Goal: Book appointment/travel/reservation

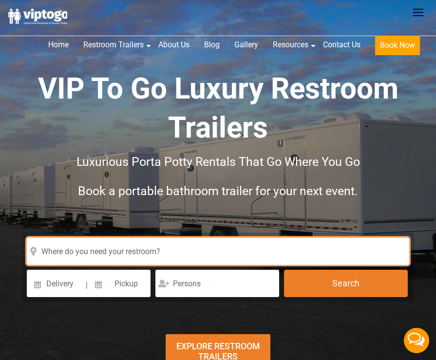
click at [204, 264] on input "text" at bounding box center [218, 250] width 383 height 27
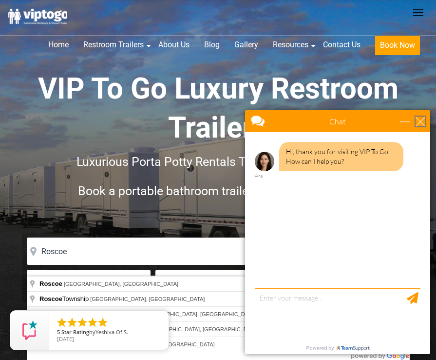
click at [420, 119] on div "close" at bounding box center [421, 121] width 10 height 10
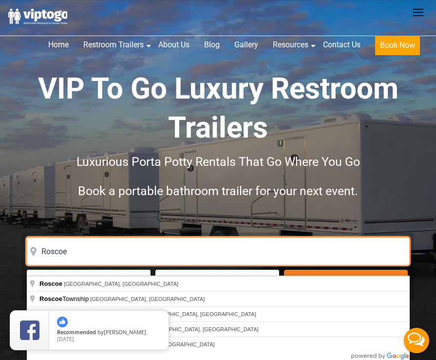
click at [82, 262] on input "Roscoe" at bounding box center [218, 250] width 383 height 27
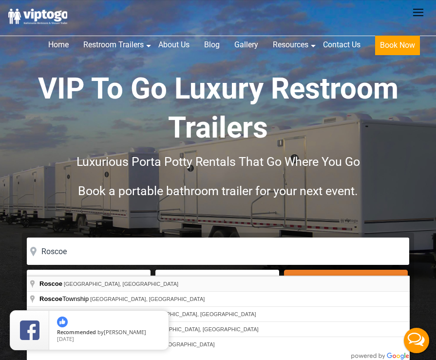
type input "Roscoe, [GEOGRAPHIC_DATA], [GEOGRAPHIC_DATA]"
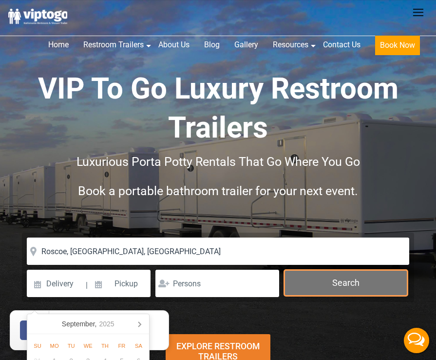
click at [353, 296] on button "Search" at bounding box center [346, 282] width 124 height 26
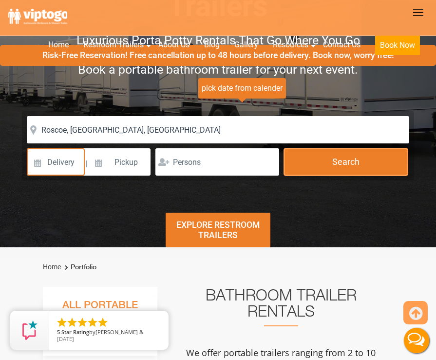
scroll to position [97, 0]
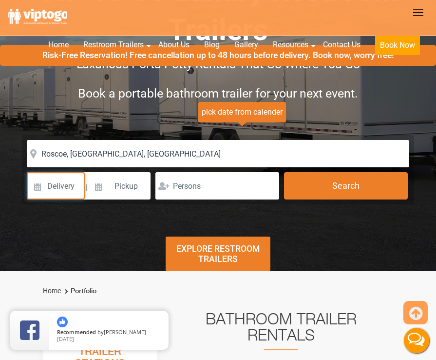
click at [42, 199] on input at bounding box center [56, 185] width 58 height 27
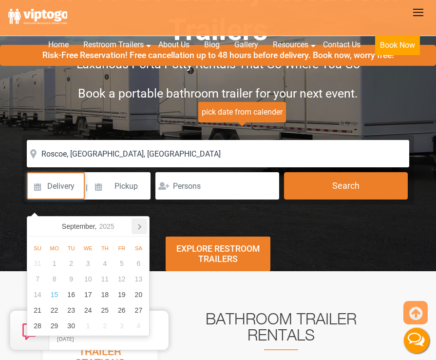
click at [140, 227] on icon at bounding box center [139, 226] width 2 height 5
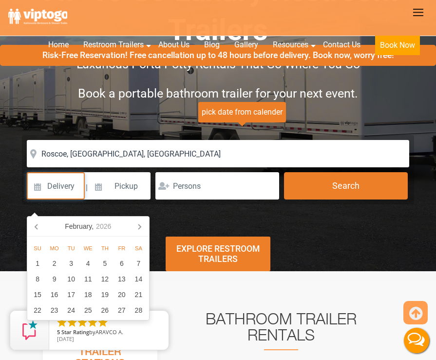
click at [140, 227] on icon at bounding box center [139, 226] width 2 height 5
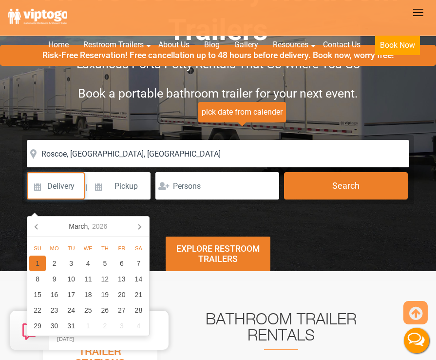
click at [38, 265] on div "1" at bounding box center [37, 263] width 17 height 16
type input "[DATE]"
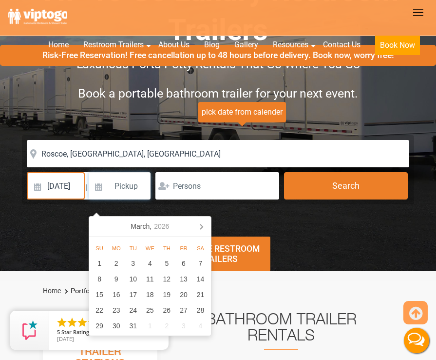
click at [137, 194] on input at bounding box center [120, 185] width 62 height 27
click at [203, 227] on icon at bounding box center [201, 226] width 2 height 5
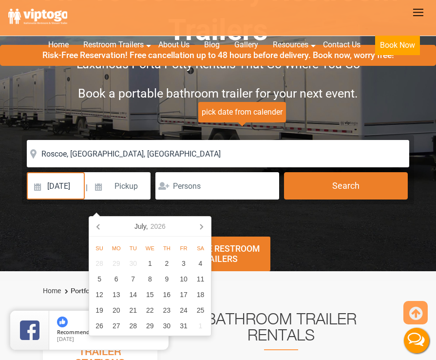
click at [203, 227] on icon at bounding box center [201, 226] width 2 height 5
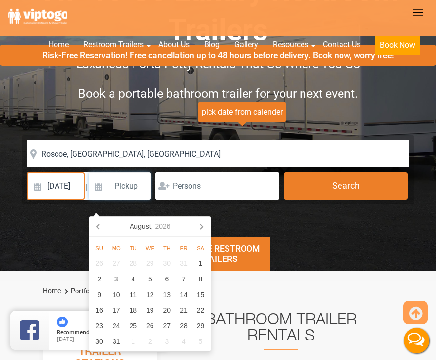
click at [203, 227] on icon at bounding box center [201, 226] width 2 height 5
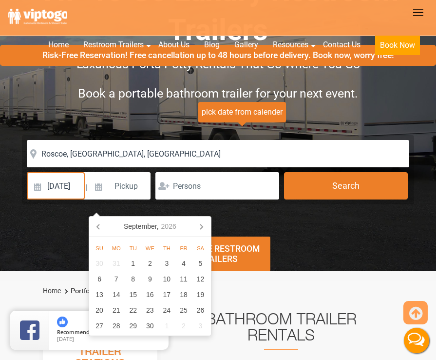
click at [203, 227] on icon at bounding box center [201, 226] width 2 height 5
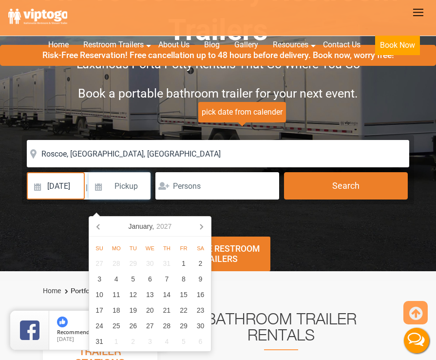
click at [203, 227] on icon at bounding box center [201, 226] width 2 height 5
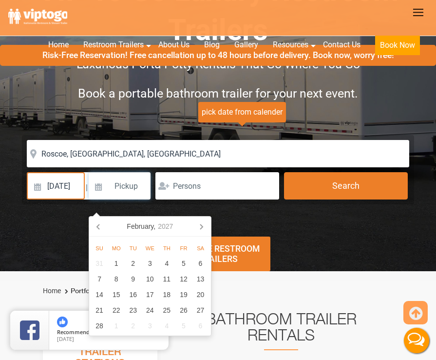
click at [203, 227] on icon at bounding box center [201, 226] width 2 height 5
click at [117, 262] on div "1" at bounding box center [116, 263] width 17 height 16
type input "[DATE]"
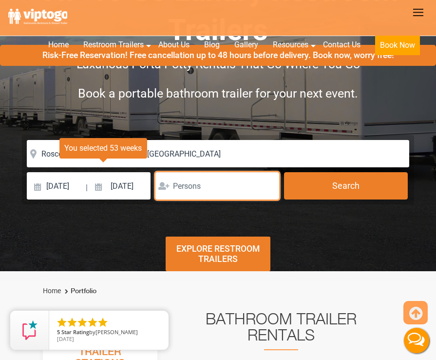
click at [236, 198] on input "number" at bounding box center [217, 185] width 124 height 27
click at [267, 194] on input "1" at bounding box center [217, 185] width 124 height 27
click at [267, 194] on input "2" at bounding box center [217, 185] width 124 height 27
click at [267, 194] on input "3" at bounding box center [217, 185] width 124 height 27
click at [267, 194] on input "4" at bounding box center [217, 185] width 124 height 27
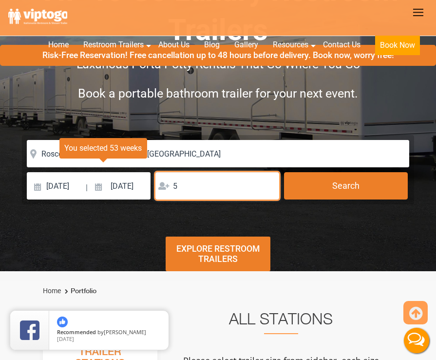
click at [267, 194] on input "5" at bounding box center [217, 185] width 124 height 27
click at [268, 192] on input "6" at bounding box center [217, 185] width 124 height 27
click at [268, 199] on input "5" at bounding box center [217, 185] width 124 height 27
type input "4"
click at [268, 199] on input "4" at bounding box center [217, 185] width 124 height 27
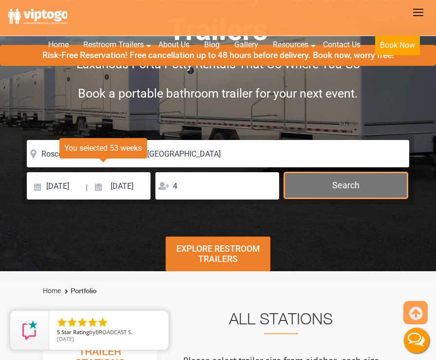
click at [342, 198] on button "Search" at bounding box center [346, 185] width 124 height 26
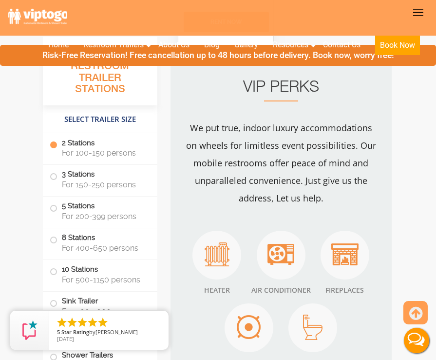
scroll to position [1295, 0]
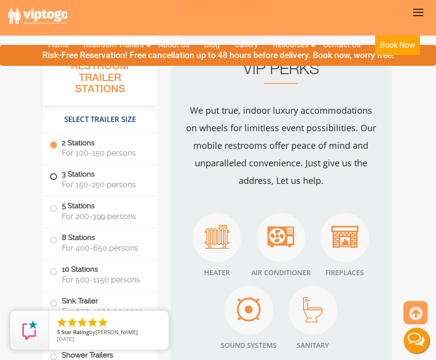
click at [104, 182] on span "For 150-250 persons" at bounding box center [104, 184] width 84 height 9
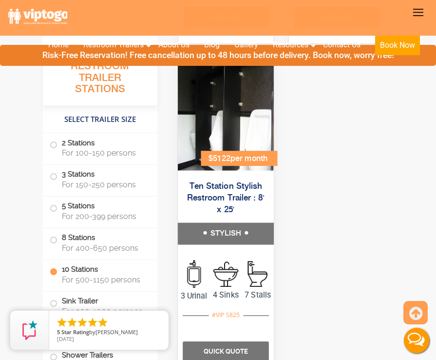
scroll to position [4684, 0]
